Goal: Check status: Check status

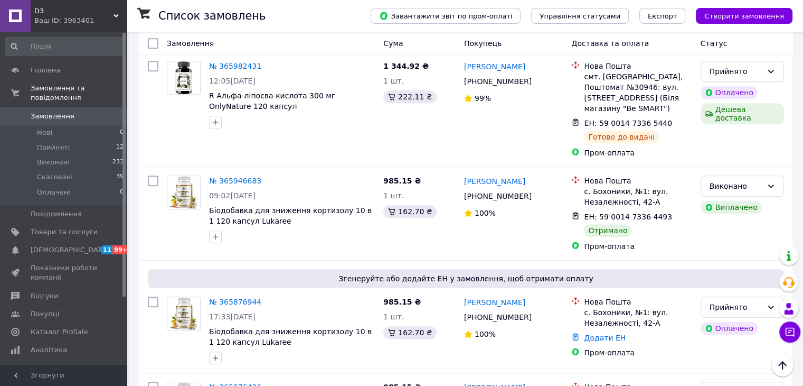
scroll to position [552, 0]
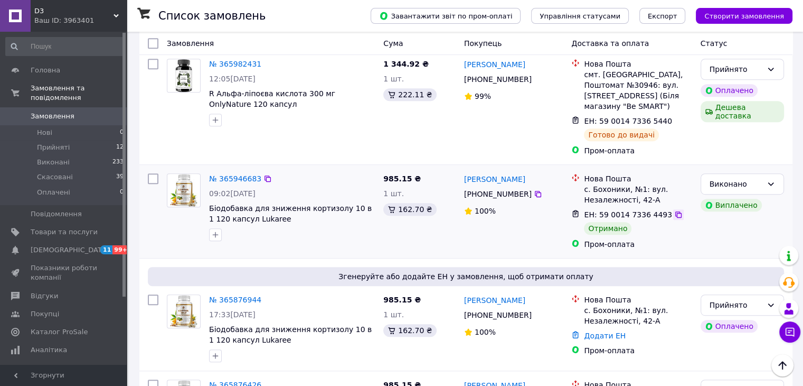
click at [675, 210] on icon at bounding box center [679, 214] width 8 height 8
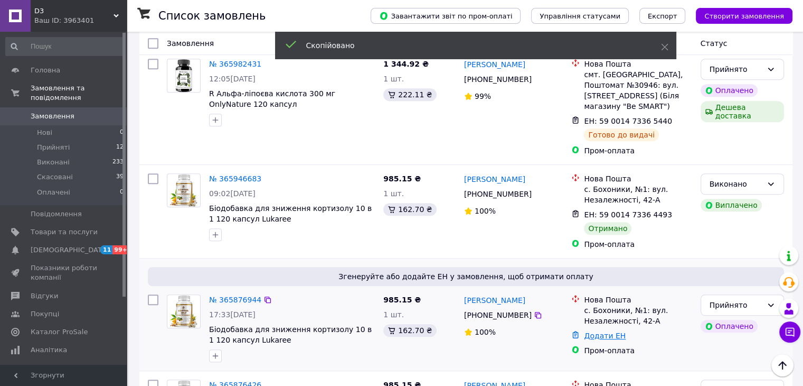
click at [610, 331] on link "Додати ЕН" at bounding box center [605, 335] width 42 height 8
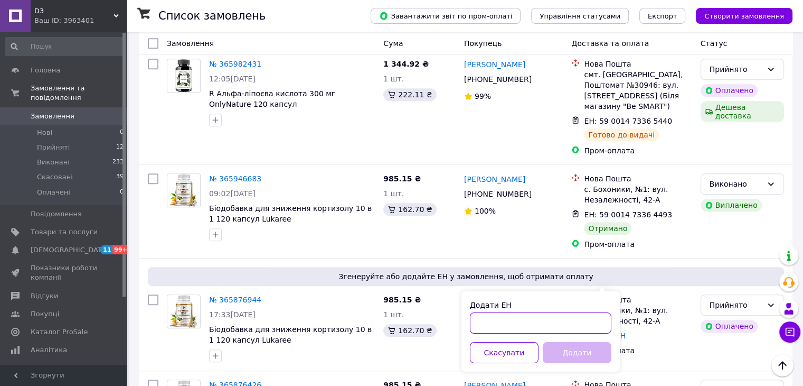
click at [486, 316] on input "Додати ЕН" at bounding box center [541, 322] width 142 height 21
paste input "[CREDIT_CARD_NUMBER]"
type input "[CREDIT_CARD_NUMBER]"
click at [594, 350] on button "Додати" at bounding box center [577, 352] width 69 height 21
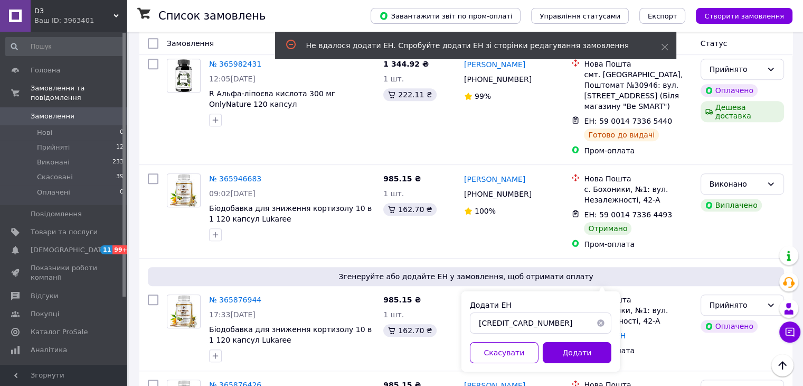
click at [602, 323] on button "button" at bounding box center [601, 322] width 21 height 21
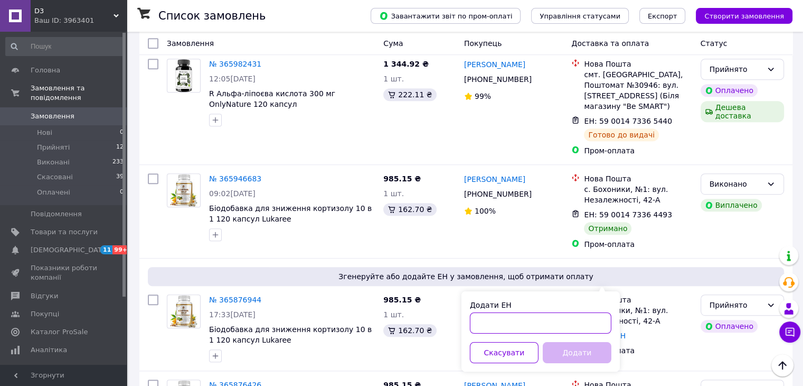
click at [602, 323] on input "Додати ЕН" at bounding box center [541, 322] width 142 height 21
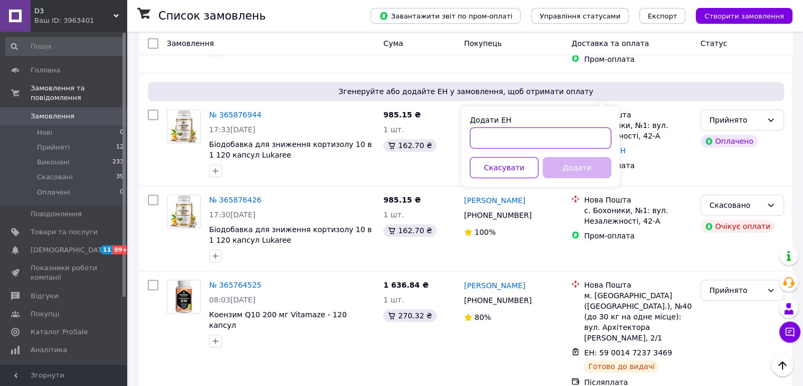
scroll to position [737, 0]
click at [493, 291] on div "[PERSON_NAME] [PHONE_NUMBER]%" at bounding box center [514, 333] width 108 height 116
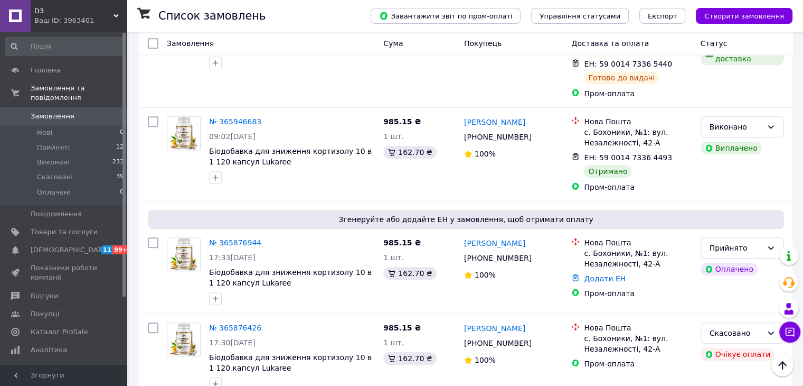
scroll to position [608, 0]
